Goal: Communication & Community: Participate in discussion

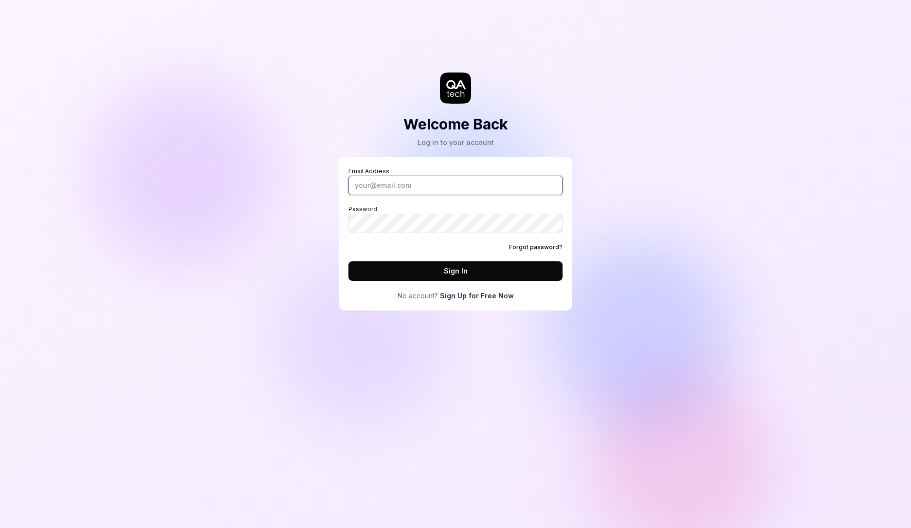
click at [407, 180] on input "Email Address" at bounding box center [455, 185] width 214 height 19
type input "[PERSON_NAME][EMAIL_ADDRESS][DOMAIN_NAME]"
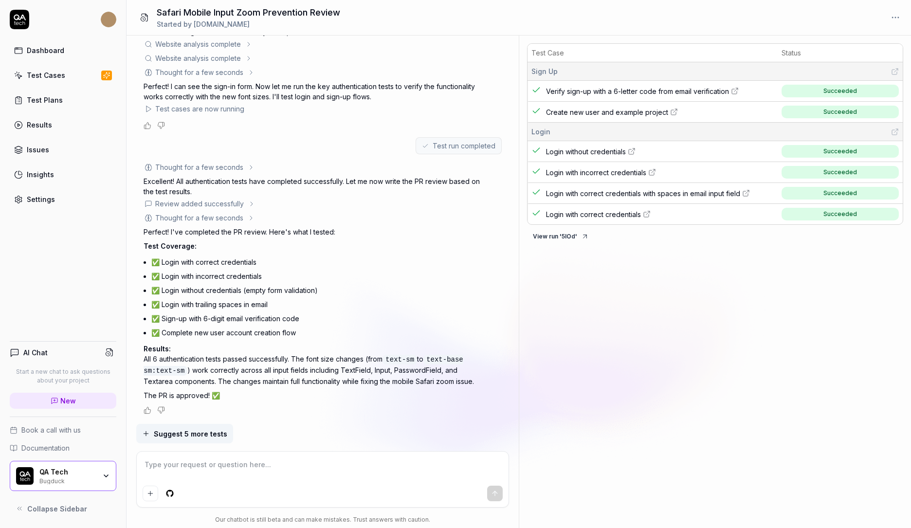
scroll to position [251, 0]
type textarea "*"
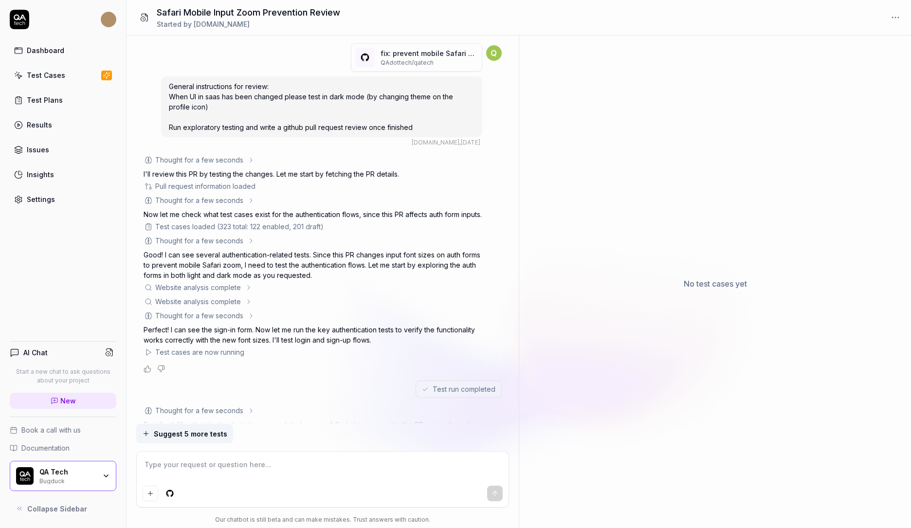
scroll to position [251, 0]
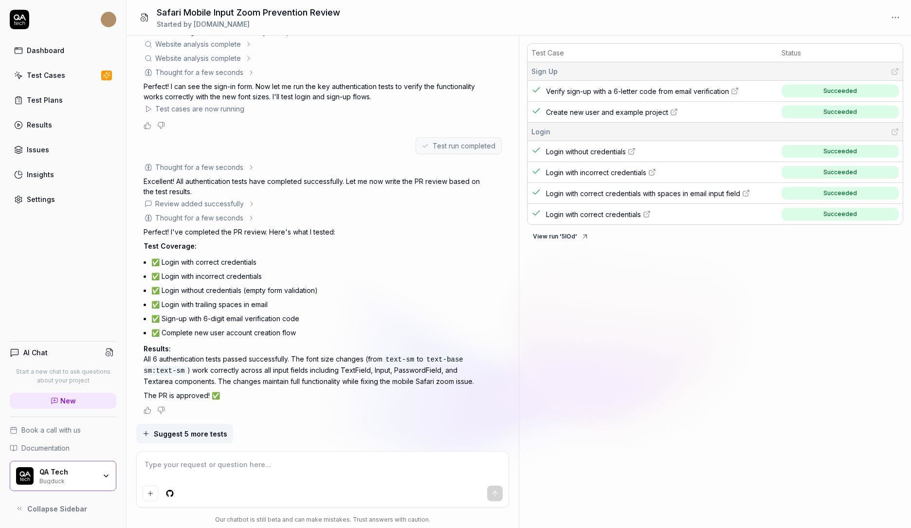
type textarea "*"
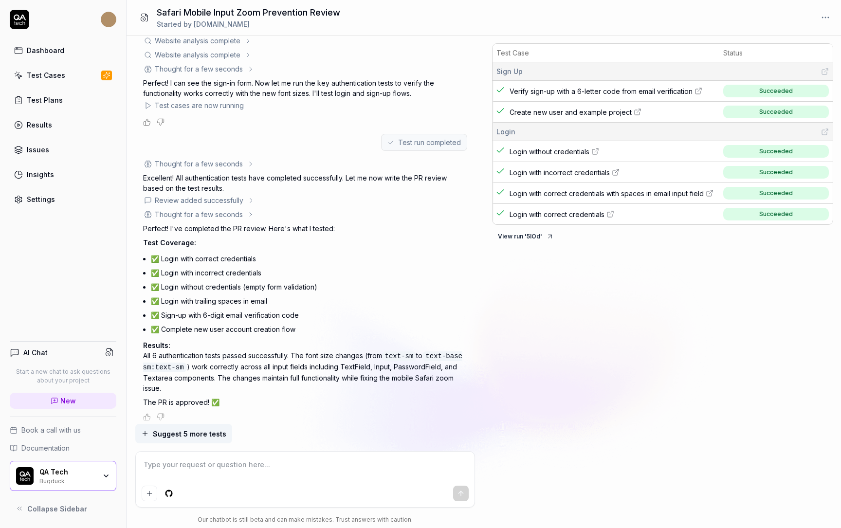
scroll to position [261, 0]
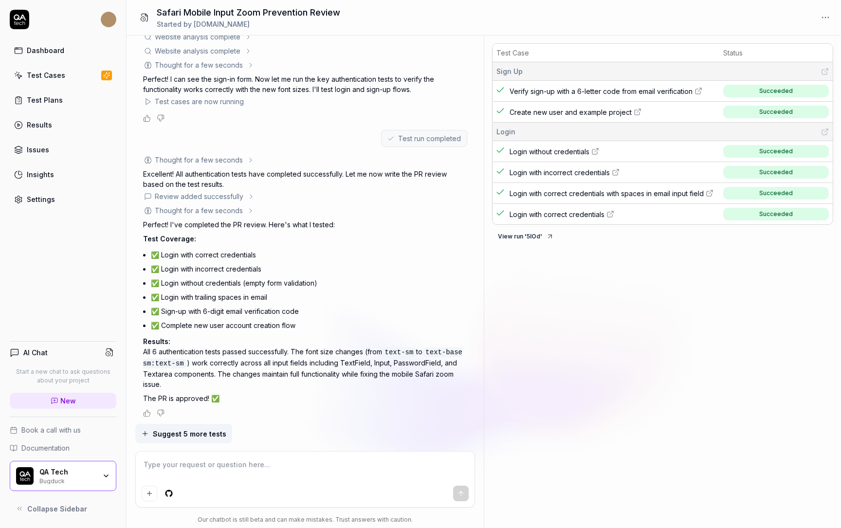
type textarea "*"
